Goal: Register for event/course

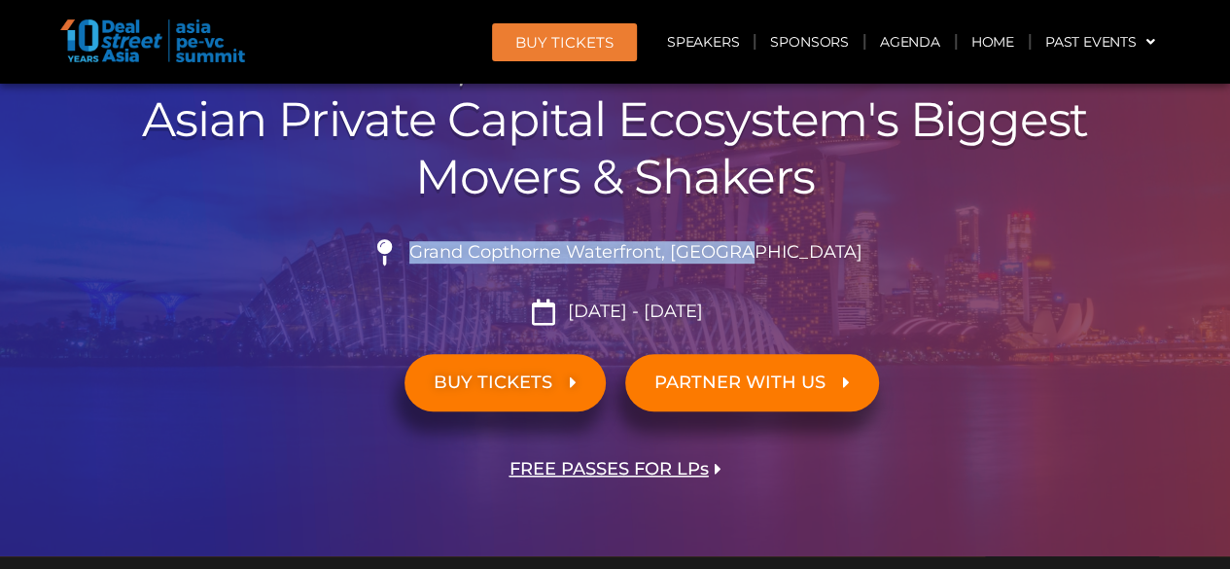
scroll to position [340, 0]
click at [823, 252] on li "Grand Copthorne Waterfront, [GEOGRAPHIC_DATA]​" at bounding box center [615, 260] width 1089 height 43
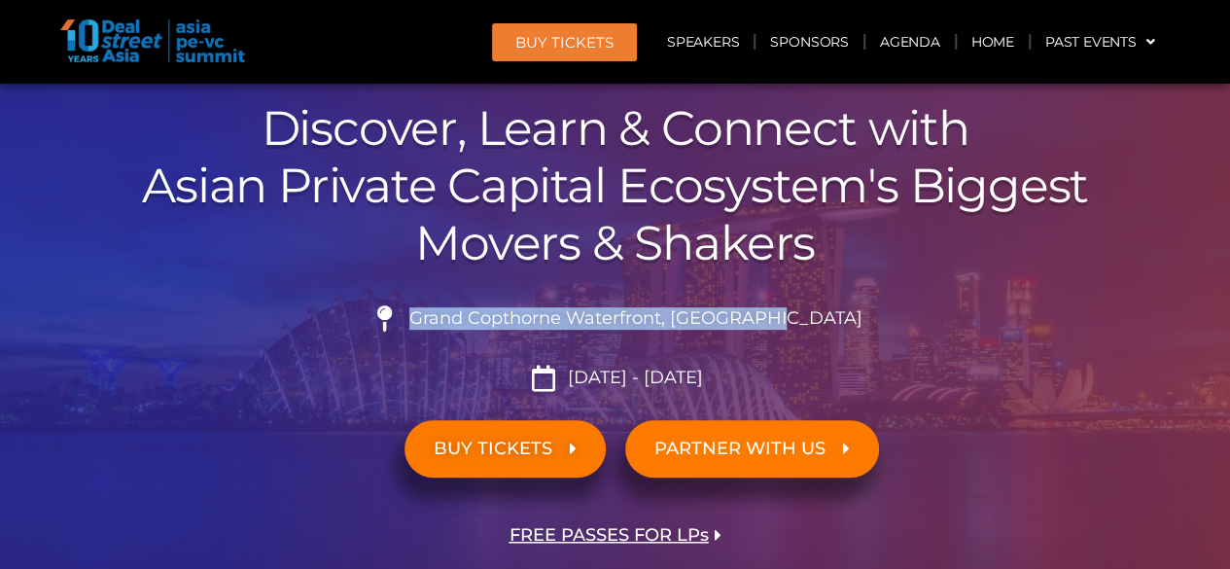
click at [843, 319] on li "Grand Copthorne Waterfront, [GEOGRAPHIC_DATA]​" at bounding box center [615, 326] width 1089 height 43
